Goal: Task Accomplishment & Management: Use online tool/utility

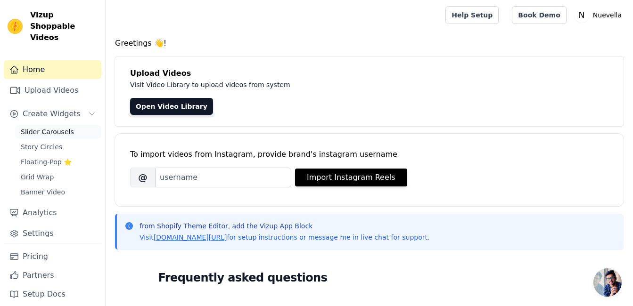
click at [48, 127] on span "Slider Carousels" at bounding box center [47, 131] width 53 height 9
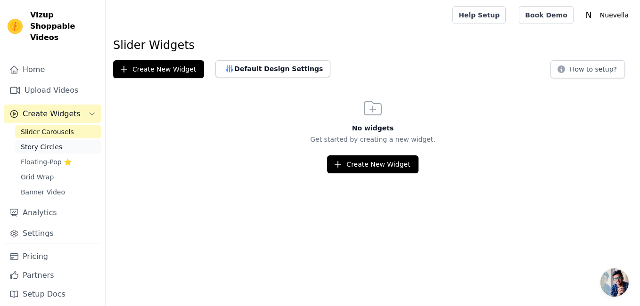
click at [47, 142] on span "Story Circles" at bounding box center [41, 146] width 41 height 9
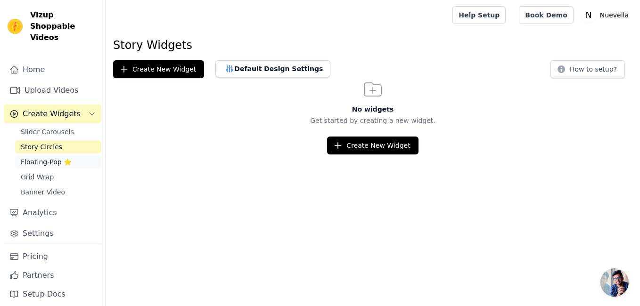
click at [45, 157] on span "Floating-Pop ⭐" at bounding box center [46, 161] width 51 height 9
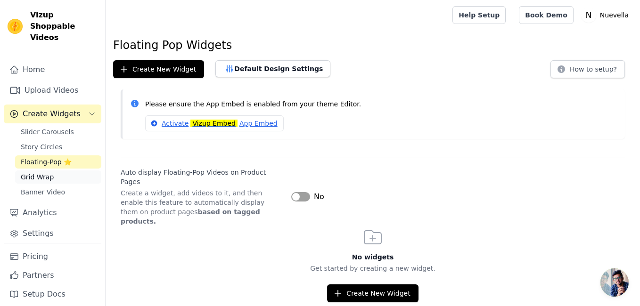
click at [44, 172] on span "Grid Wrap" at bounding box center [37, 176] width 33 height 9
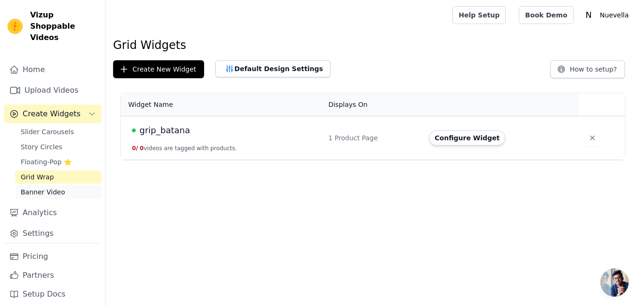
click at [44, 188] on span "Banner Video" at bounding box center [43, 192] width 44 height 9
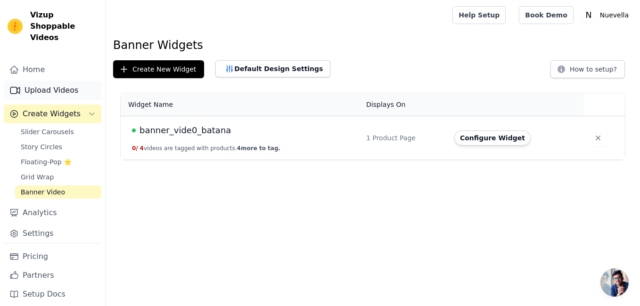
click at [54, 82] on link "Upload Videos" at bounding box center [53, 90] width 98 height 19
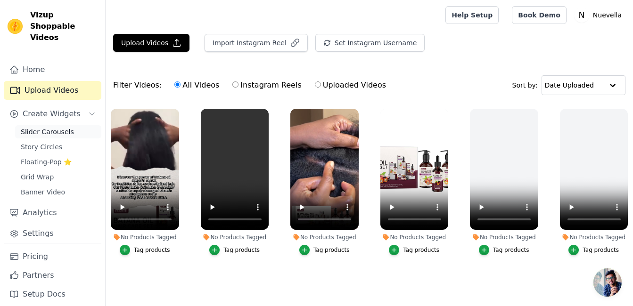
click at [63, 127] on span "Slider Carousels" at bounding box center [47, 131] width 53 height 9
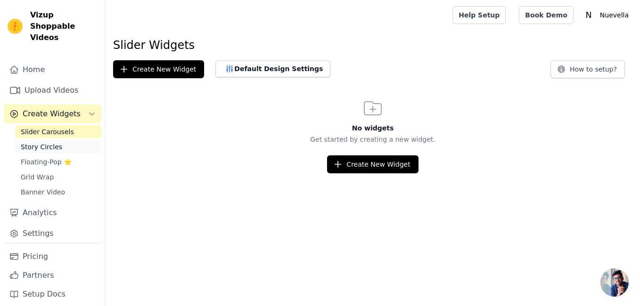
click at [48, 142] on span "Story Circles" at bounding box center [41, 146] width 41 height 9
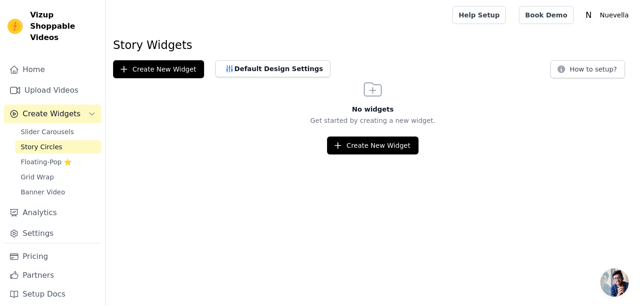
click at [613, 288] on span "Open chat" at bounding box center [614, 283] width 28 height 28
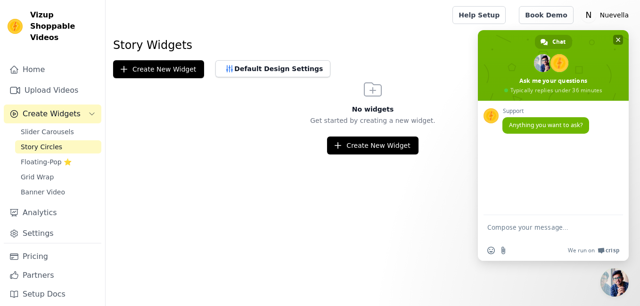
click at [619, 40] on span "Close chat" at bounding box center [618, 40] width 5 height 5
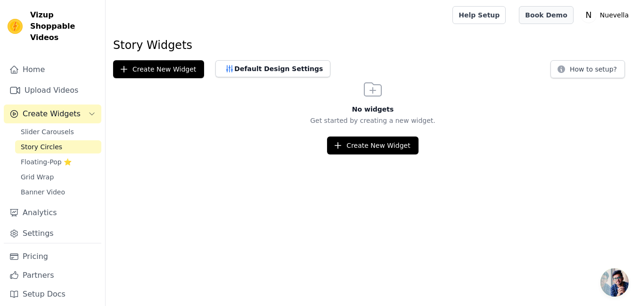
click at [551, 15] on link "Book Demo" at bounding box center [546, 15] width 54 height 18
click at [591, 13] on text "N" at bounding box center [588, 14] width 6 height 9
click at [436, 59] on div "Story Widgets Create New Widget Default Design Settings How to setup? No widget…" at bounding box center [373, 96] width 534 height 117
click at [39, 253] on link "Pricing" at bounding box center [53, 256] width 98 height 19
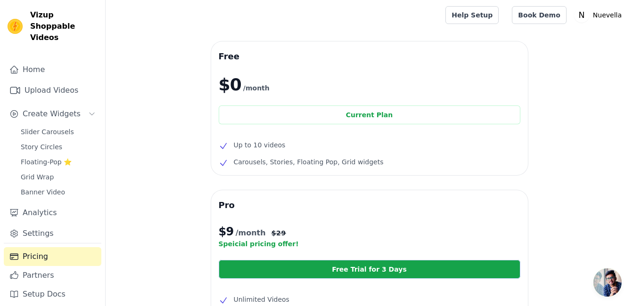
click at [57, 113] on div "Home Upload Videos Create Widgets Slider Carousels Story Circles Floating-Pop ⭐…" at bounding box center [53, 151] width 98 height 183
click at [49, 186] on link "Banner Video" at bounding box center [58, 192] width 86 height 13
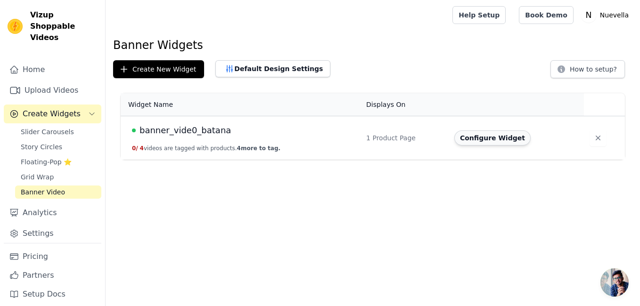
click at [499, 134] on button "Configure Widget" at bounding box center [492, 138] width 76 height 15
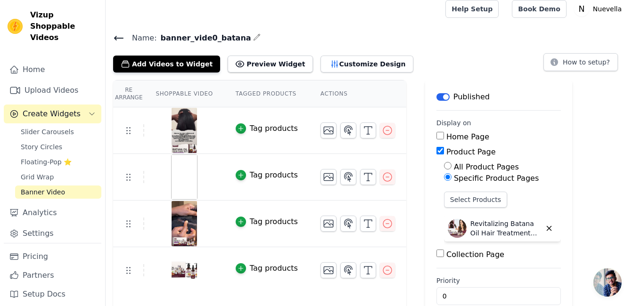
scroll to position [4, 0]
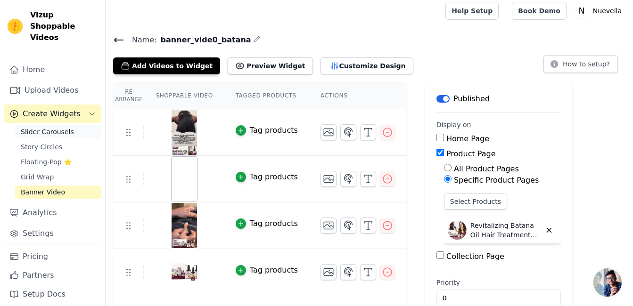
click at [45, 127] on span "Slider Carousels" at bounding box center [47, 131] width 53 height 9
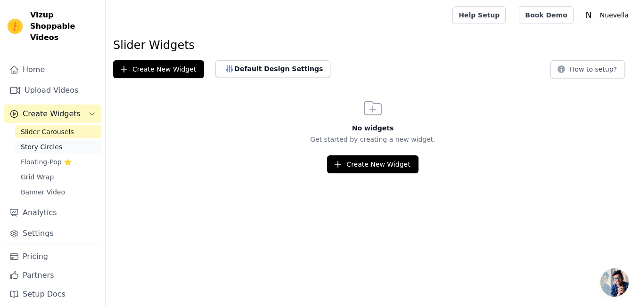
click at [52, 142] on span "Story Circles" at bounding box center [41, 146] width 41 height 9
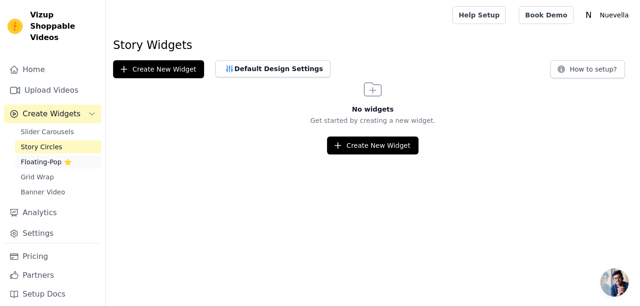
click at [50, 157] on span "Floating-Pop ⭐" at bounding box center [46, 161] width 51 height 9
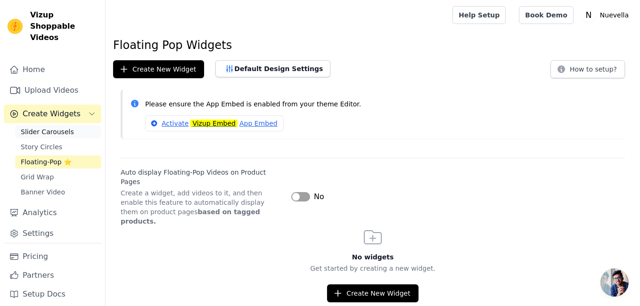
click at [49, 127] on span "Slider Carousels" at bounding box center [47, 131] width 53 height 9
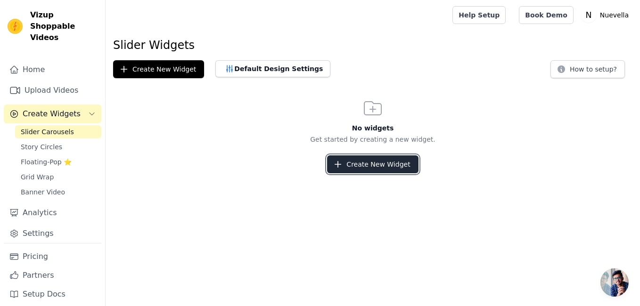
click at [367, 166] on button "Create New Widget" at bounding box center [372, 164] width 91 height 18
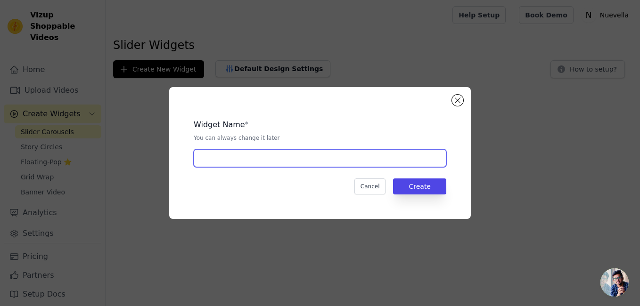
click at [303, 164] on input "text" at bounding box center [320, 158] width 253 height 18
type input "slider_batana"
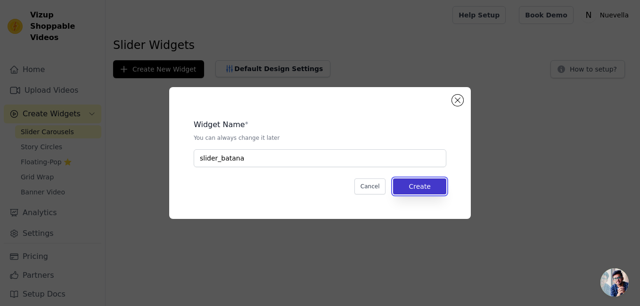
click at [418, 186] on button "Create" at bounding box center [419, 187] width 53 height 16
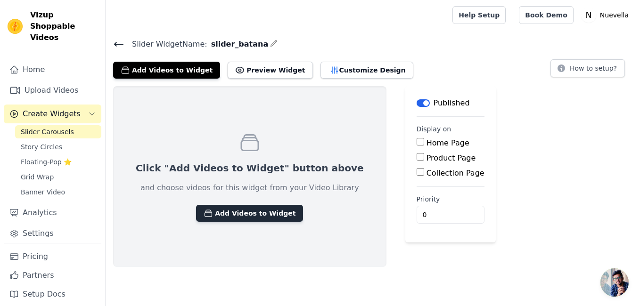
click at [245, 211] on button "Add Videos to Widget" at bounding box center [249, 213] width 107 height 17
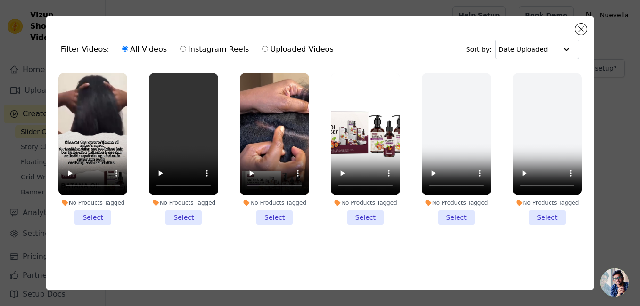
click at [275, 214] on li "No Products Tagged Select" at bounding box center [274, 149] width 69 height 152
click at [0, 0] on input "No Products Tagged Select" at bounding box center [0, 0] width 0 height 0
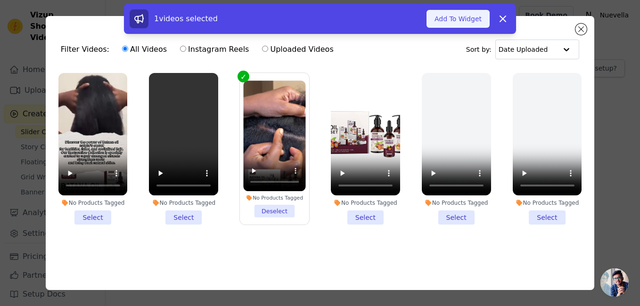
click at [472, 20] on button "Add To Widget" at bounding box center [457, 19] width 63 height 18
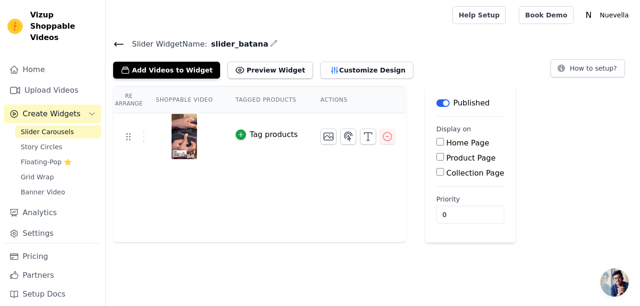
click at [436, 158] on input "Product Page" at bounding box center [440, 157] width 8 height 8
checkbox input "true"
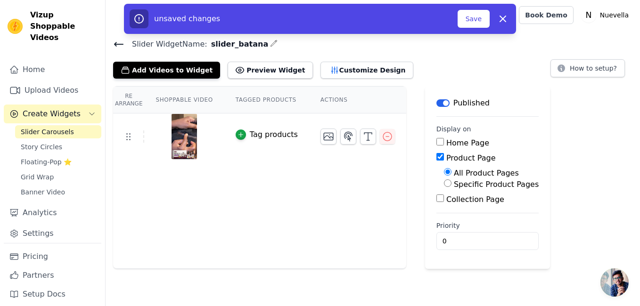
click at [444, 181] on input "Specific Product Pages" at bounding box center [448, 184] width 8 height 8
radio input "true"
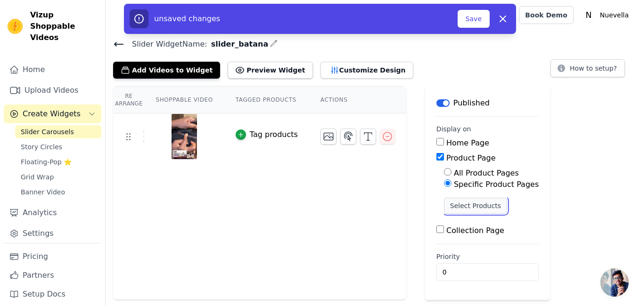
click at [463, 207] on button "Select Products" at bounding box center [475, 206] width 63 height 16
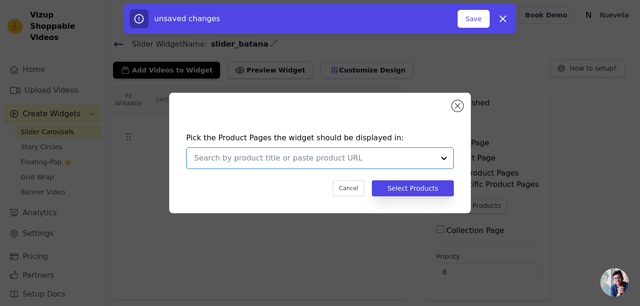
click at [339, 161] on input "text" at bounding box center [314, 158] width 240 height 11
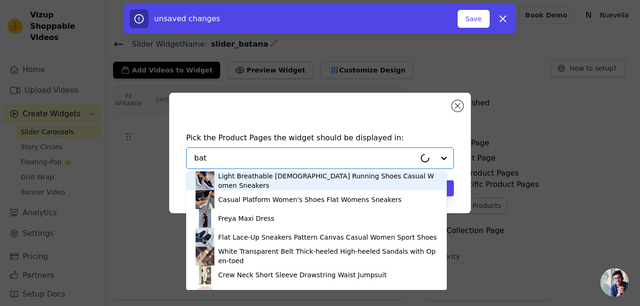
type input "bata"
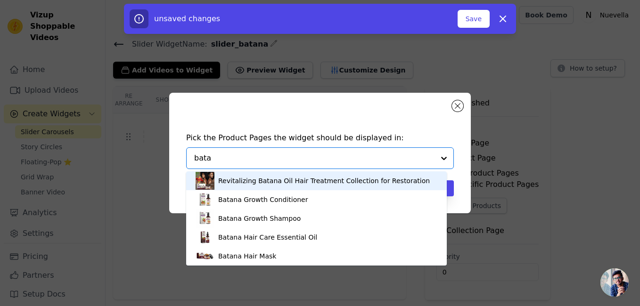
click at [390, 180] on div "Revitalizing Batana Oil Hair Treatment Collection for Restoration" at bounding box center [324, 180] width 212 height 9
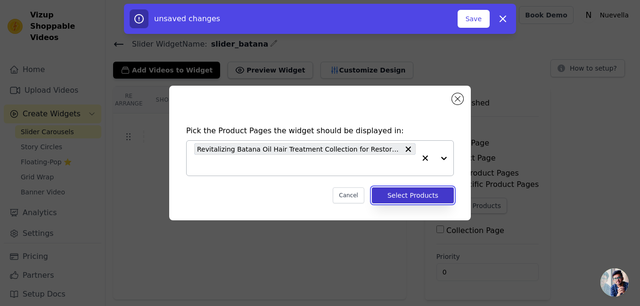
click at [400, 192] on button "Select Products" at bounding box center [413, 196] width 82 height 16
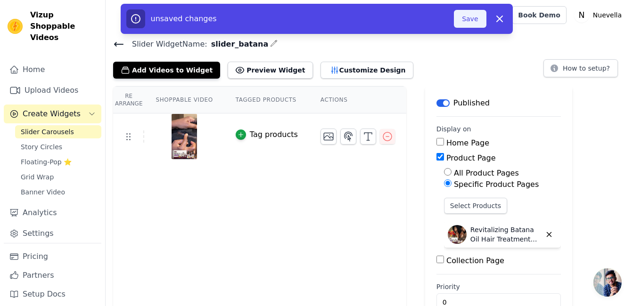
click at [471, 20] on button "Save" at bounding box center [470, 19] width 32 height 18
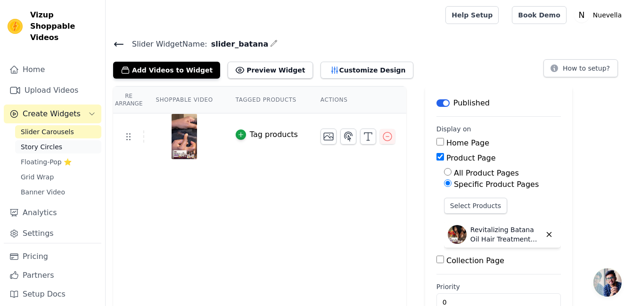
click at [52, 142] on span "Story Circles" at bounding box center [41, 146] width 41 height 9
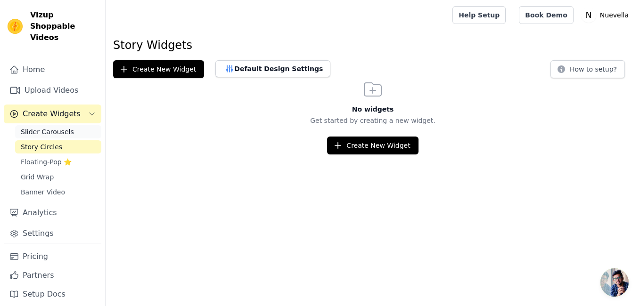
click at [55, 127] on span "Slider Carousels" at bounding box center [47, 131] width 53 height 9
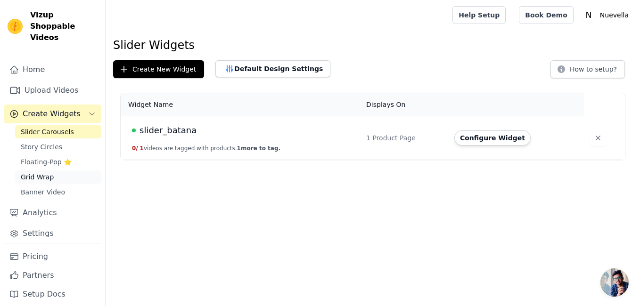
click at [46, 172] on span "Grid Wrap" at bounding box center [37, 176] width 33 height 9
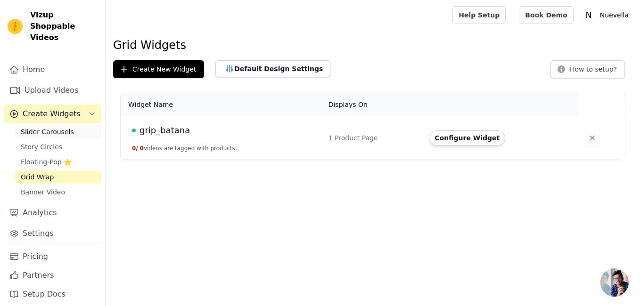
click at [49, 127] on span "Slider Carousels" at bounding box center [47, 131] width 53 height 9
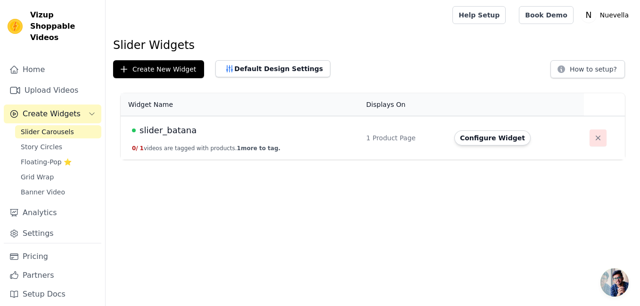
click at [593, 137] on icon "button" at bounding box center [597, 137] width 9 height 9
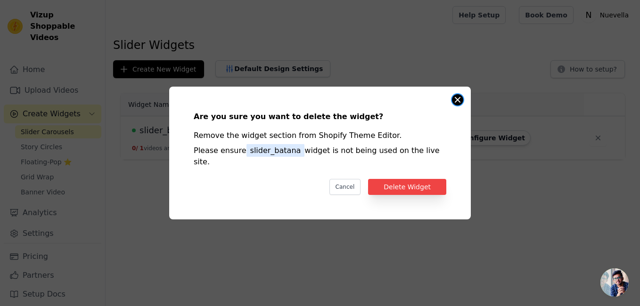
click at [457, 106] on button "Close modal" at bounding box center [457, 99] width 11 height 11
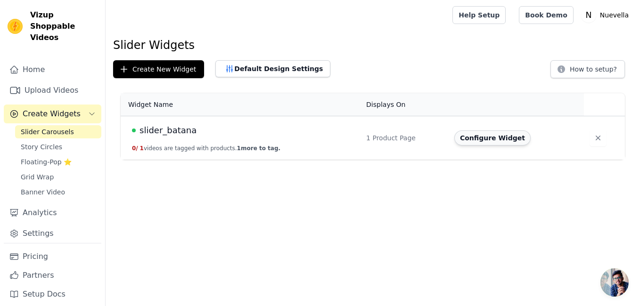
click at [481, 136] on button "Configure Widget" at bounding box center [492, 138] width 76 height 15
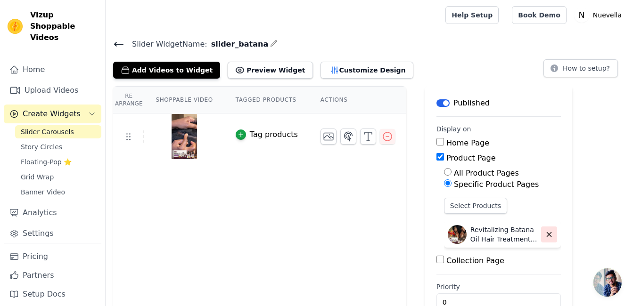
click at [545, 233] on icon "button" at bounding box center [549, 234] width 8 height 8
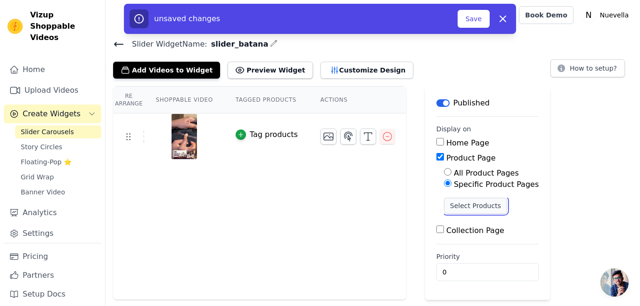
click at [473, 207] on button "Select Products" at bounding box center [475, 206] width 63 height 16
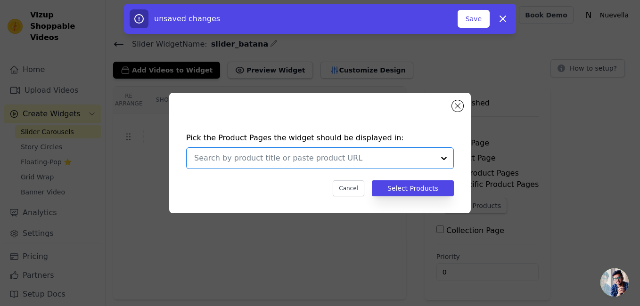
click at [364, 156] on input "text" at bounding box center [314, 158] width 240 height 11
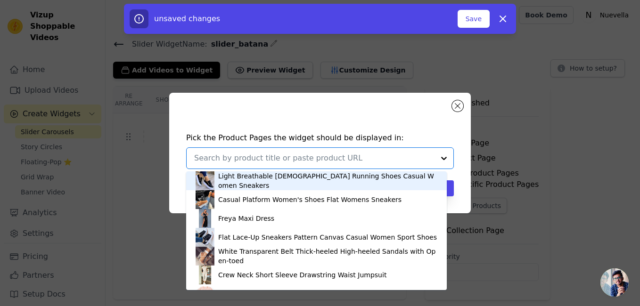
paste input "Revitalizing Batana Oil Hair Treatment Collection for Restoration (Copy)"
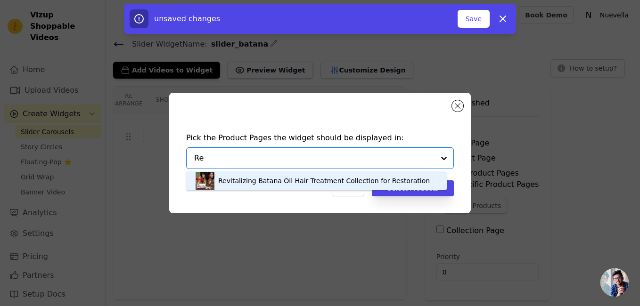
type input "R"
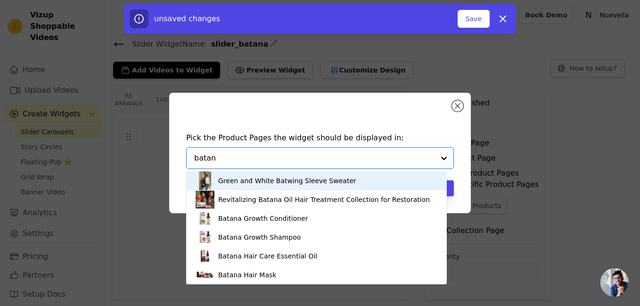
type input "batana"
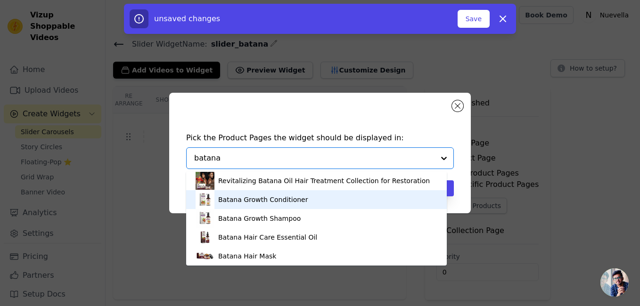
click at [294, 200] on div "Batana Growth Conditioner" at bounding box center [263, 199] width 90 height 9
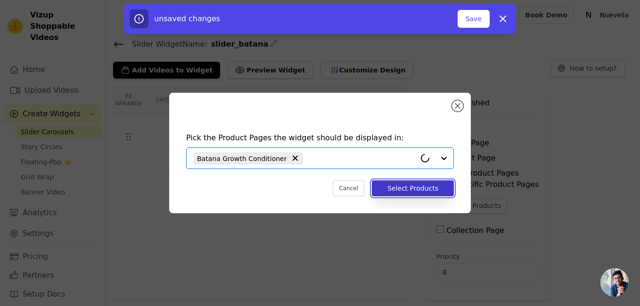
click at [421, 187] on button "Select Products" at bounding box center [413, 188] width 82 height 16
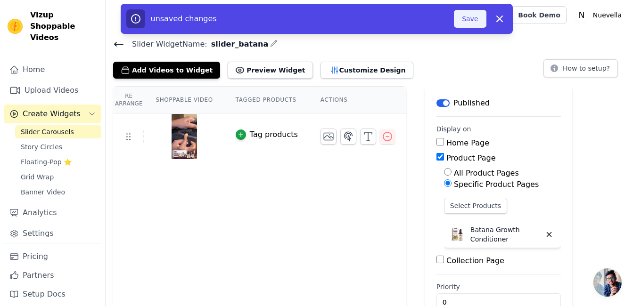
click at [470, 20] on button "Save" at bounding box center [470, 19] width 32 height 18
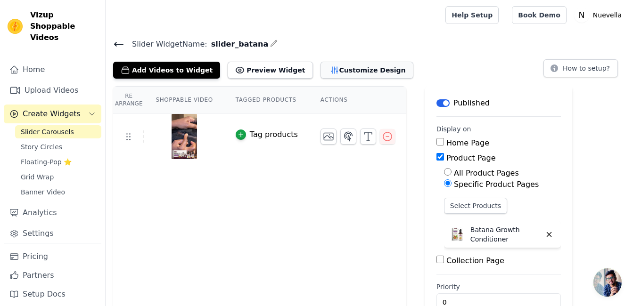
click at [329, 71] on button "Customize Design" at bounding box center [366, 70] width 93 height 17
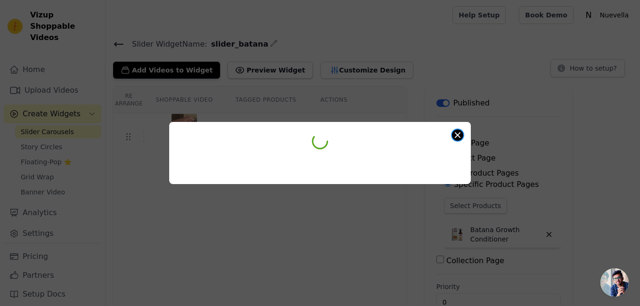
click at [457, 134] on button "Close modal" at bounding box center [457, 135] width 11 height 11
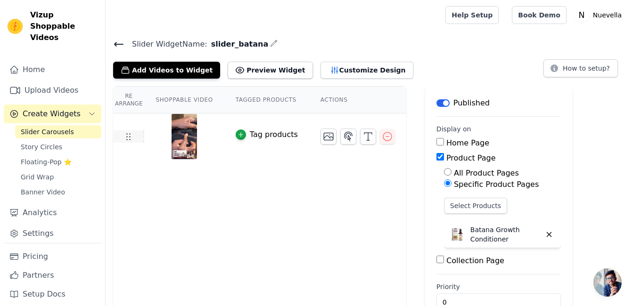
click at [128, 134] on icon at bounding box center [127, 136] width 11 height 11
click at [362, 137] on icon "button" at bounding box center [367, 136] width 11 height 11
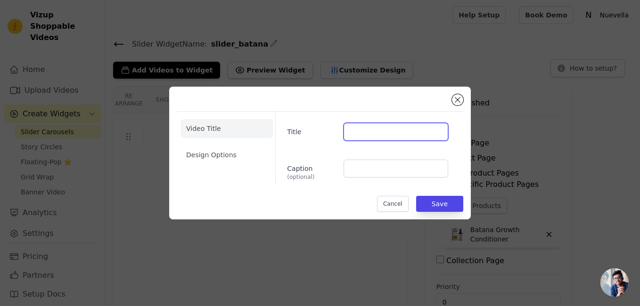
click at [356, 137] on input "Title" at bounding box center [395, 132] width 105 height 18
paste input "Join 50K Happy Customers"
type input "Join 50K Happy Customers"
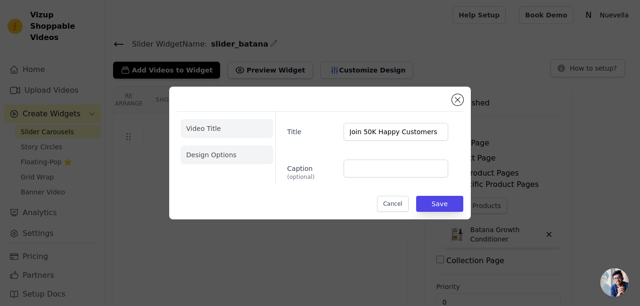
click at [229, 155] on li "Design Options" at bounding box center [226, 155] width 93 height 19
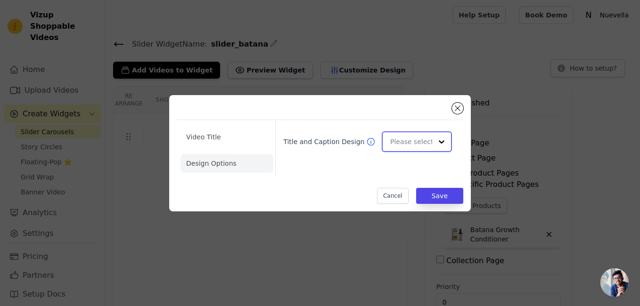
click at [416, 142] on input "Title and Caption Design" at bounding box center [411, 141] width 42 height 19
click at [222, 138] on li "Video Title" at bounding box center [226, 137] width 93 height 19
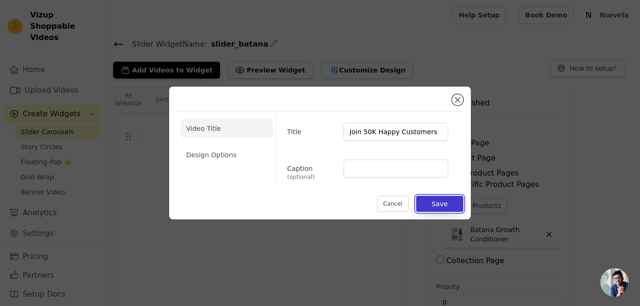
click at [441, 205] on button "Save" at bounding box center [439, 204] width 47 height 16
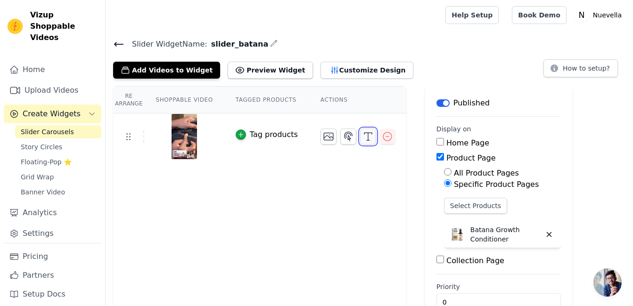
click at [362, 138] on icon "button" at bounding box center [367, 136] width 11 height 11
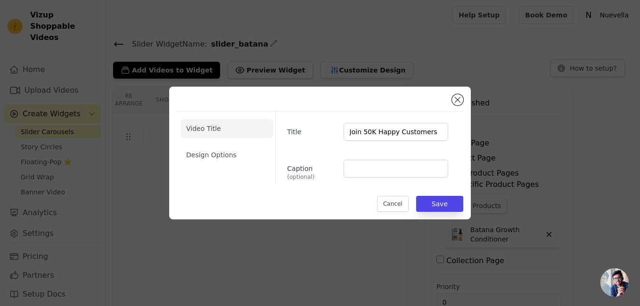
click at [366, 178] on div "Caption (optional)" at bounding box center [367, 170] width 161 height 21
click at [370, 166] on input "Caption (optional)" at bounding box center [395, 169] width 105 height 18
paste input "Join 50K Happy Customers"
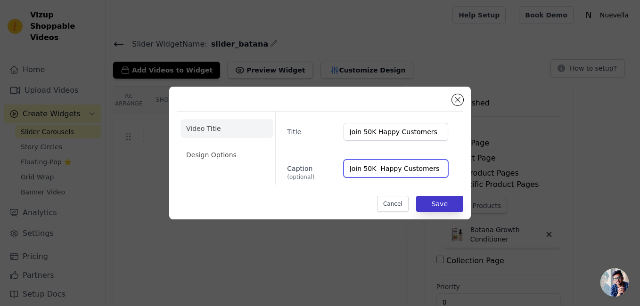
type input "Join 50K Happy Customers"
click at [432, 207] on button "Save" at bounding box center [439, 204] width 47 height 16
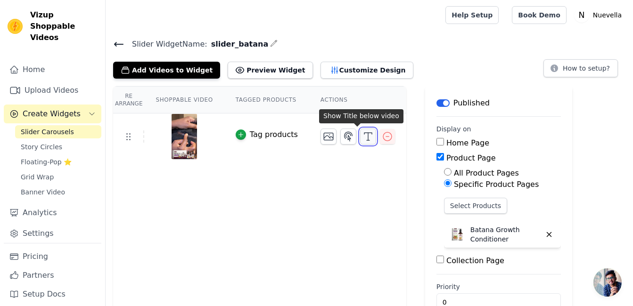
click at [360, 142] on button "button" at bounding box center [368, 137] width 16 height 16
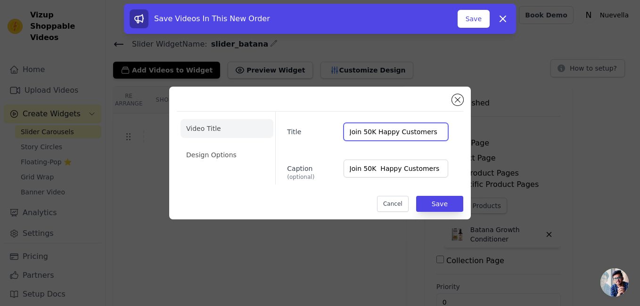
click at [378, 135] on input "Join 50K Happy Customers" at bounding box center [395, 132] width 105 height 18
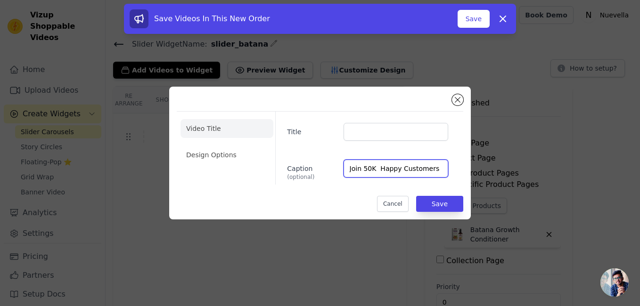
click at [389, 165] on input "Join 50K Happy Customers" at bounding box center [395, 169] width 105 height 18
paste input "text"
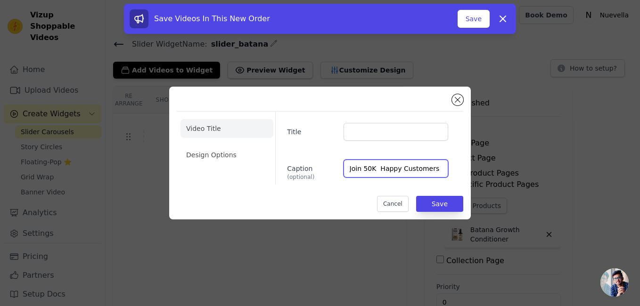
click at [402, 167] on input "Join 50K Happy Customers" at bounding box center [395, 169] width 105 height 18
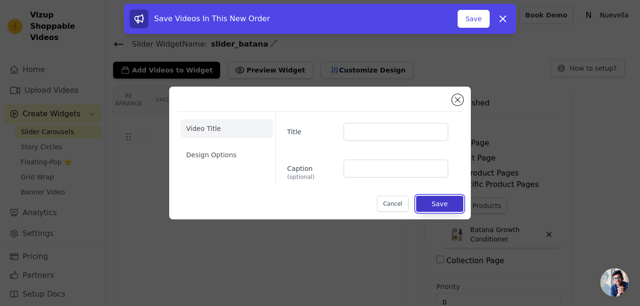
click at [437, 203] on button "Save" at bounding box center [439, 204] width 47 height 16
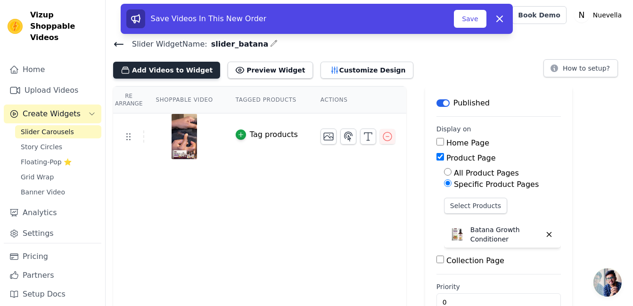
click at [184, 72] on button "Add Videos to Widget" at bounding box center [166, 70] width 107 height 17
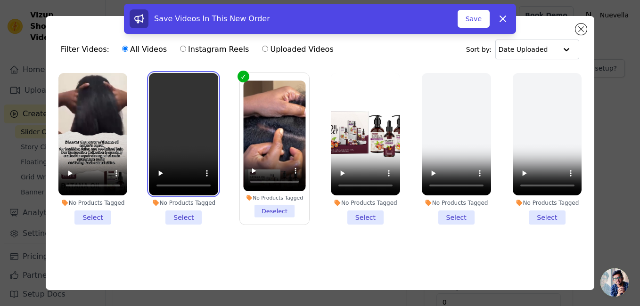
click at [185, 114] on video at bounding box center [183, 134] width 69 height 123
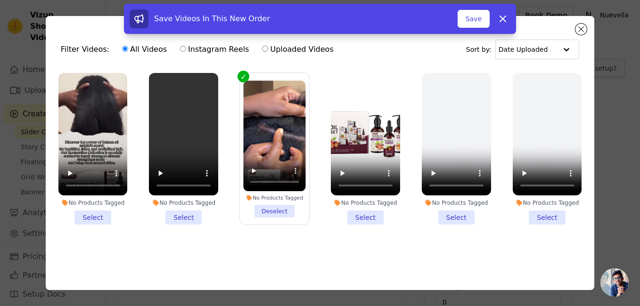
click at [182, 217] on li "No Products Tagged Select" at bounding box center [183, 149] width 69 height 152
click at [0, 0] on input "No Products Tagged Select" at bounding box center [0, 0] width 0 height 0
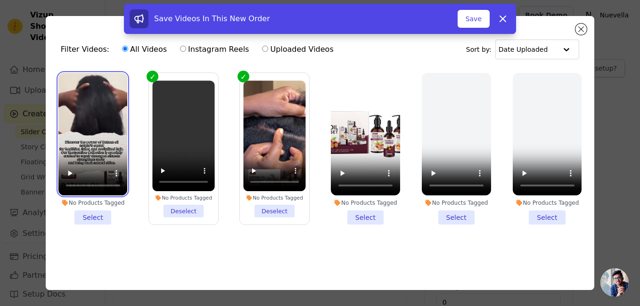
click at [93, 115] on video at bounding box center [92, 134] width 69 height 123
click at [93, 212] on li "No Products Tagged Select" at bounding box center [92, 149] width 69 height 152
click at [0, 0] on input "No Products Tagged Select" at bounding box center [0, 0] width 0 height 0
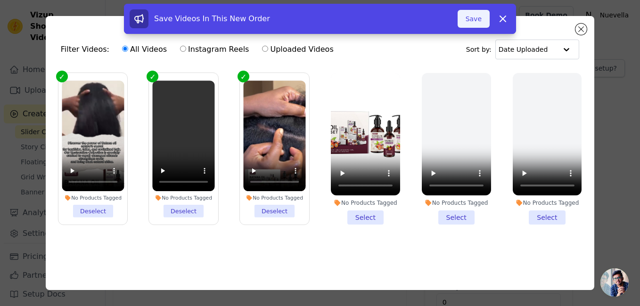
click at [479, 19] on button "Save" at bounding box center [473, 19] width 32 height 18
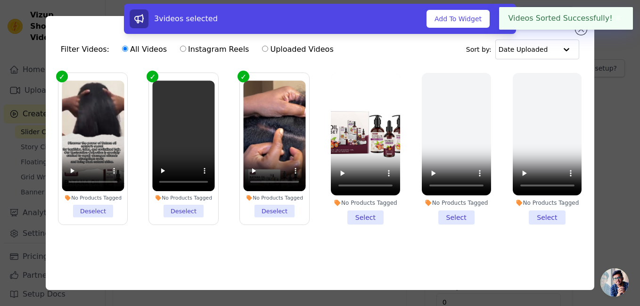
click at [608, 62] on div "Filter Videos: All Videos Instagram Reels Uploaded Videos Sort by: Date Uploade…" at bounding box center [320, 153] width 610 height 305
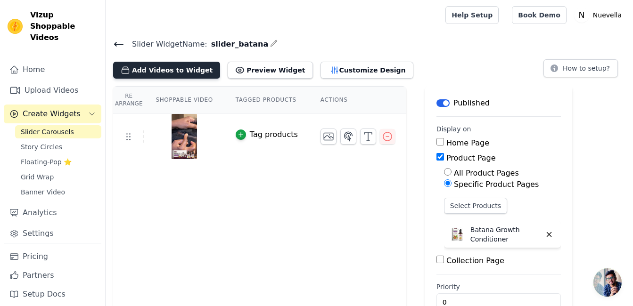
click at [177, 68] on button "Add Videos to Widget" at bounding box center [166, 70] width 107 height 17
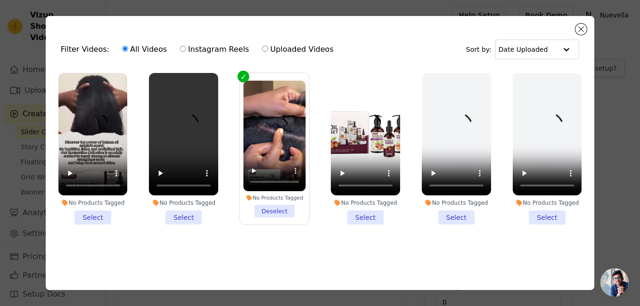
click at [179, 213] on li "No Products Tagged Select" at bounding box center [183, 149] width 69 height 152
click at [0, 0] on input "No Products Tagged Select" at bounding box center [0, 0] width 0 height 0
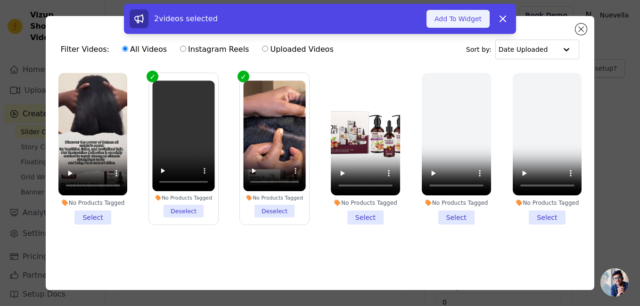
click at [467, 12] on button "Add To Widget" at bounding box center [457, 19] width 63 height 18
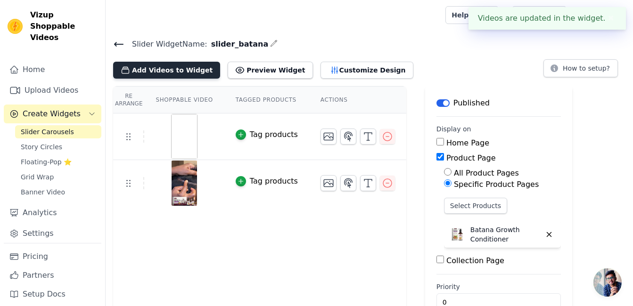
click at [168, 72] on button "Add Videos to Widget" at bounding box center [166, 70] width 107 height 17
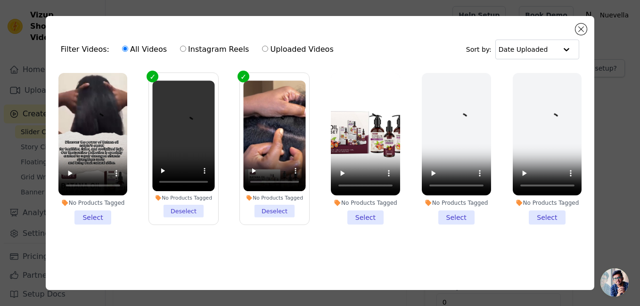
click at [97, 215] on li "No Products Tagged Select" at bounding box center [92, 149] width 69 height 152
click at [0, 0] on input "No Products Tagged Select" at bounding box center [0, 0] width 0 height 0
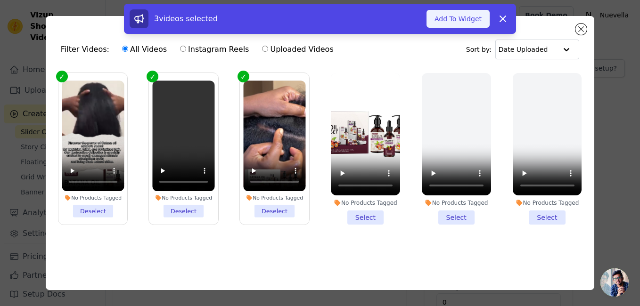
click at [436, 15] on button "Add To Widget" at bounding box center [457, 19] width 63 height 18
